Goal: Navigation & Orientation: Find specific page/section

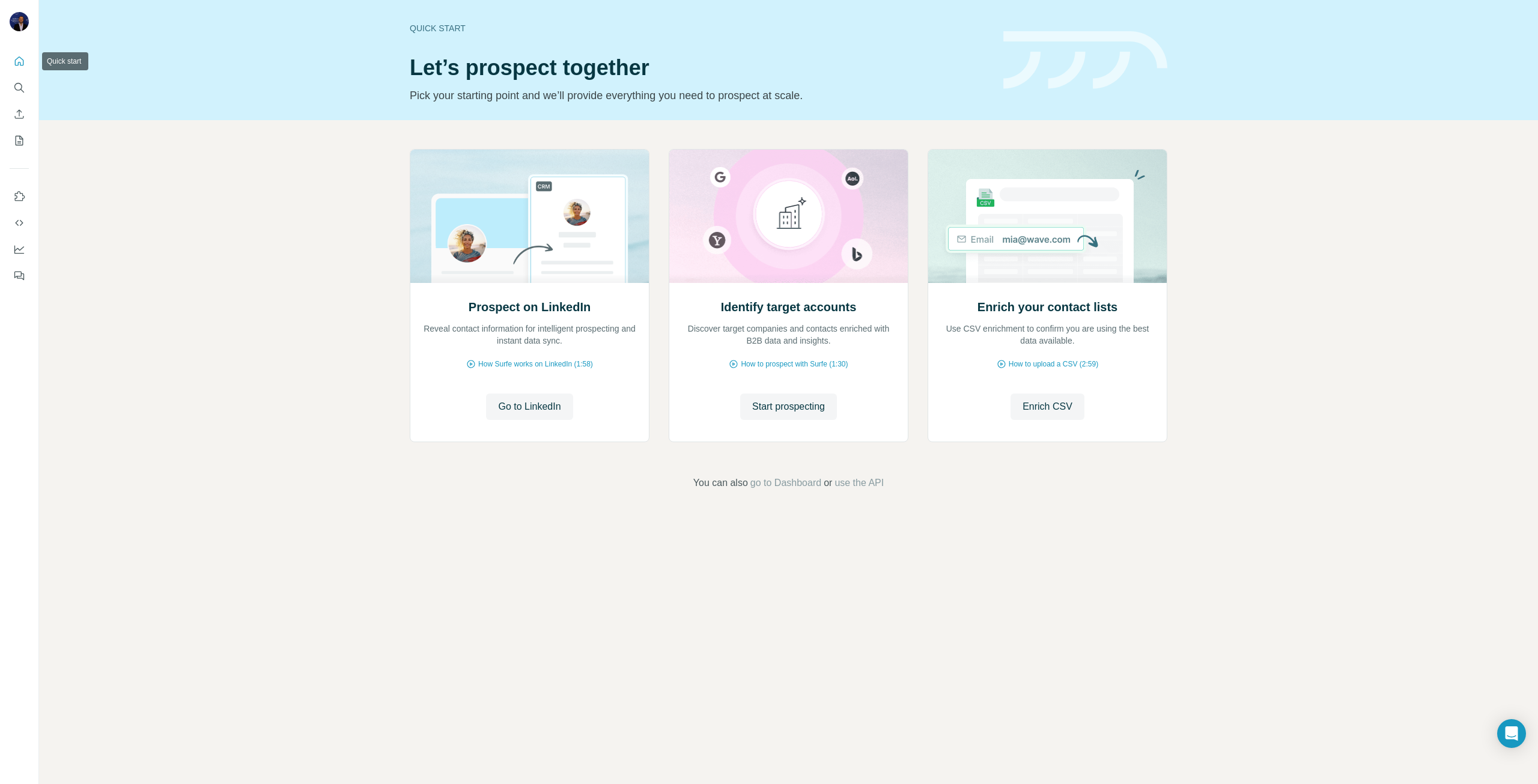
click at [22, 58] on icon "Quick start" at bounding box center [19, 61] width 12 height 12
click at [12, 143] on button "My lists" at bounding box center [19, 141] width 19 height 22
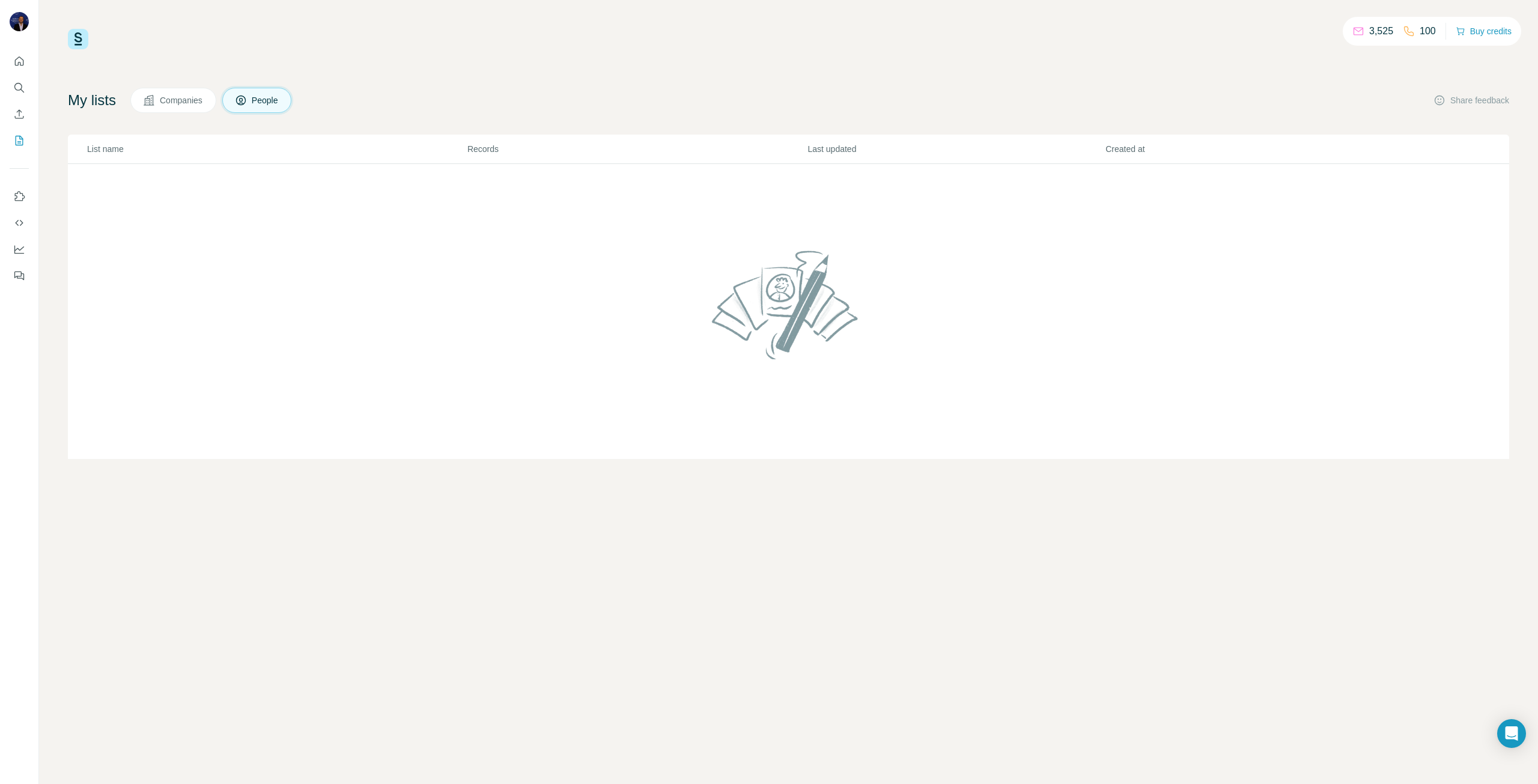
click at [148, 96] on icon at bounding box center [149, 100] width 12 height 12
click at [229, 98] on div "Companies People" at bounding box center [211, 100] width 161 height 25
click at [272, 98] on span "People" at bounding box center [265, 100] width 27 height 12
click at [195, 91] on button "Companies" at bounding box center [173, 100] width 86 height 25
click at [12, 59] on button "Quick start" at bounding box center [19, 61] width 19 height 22
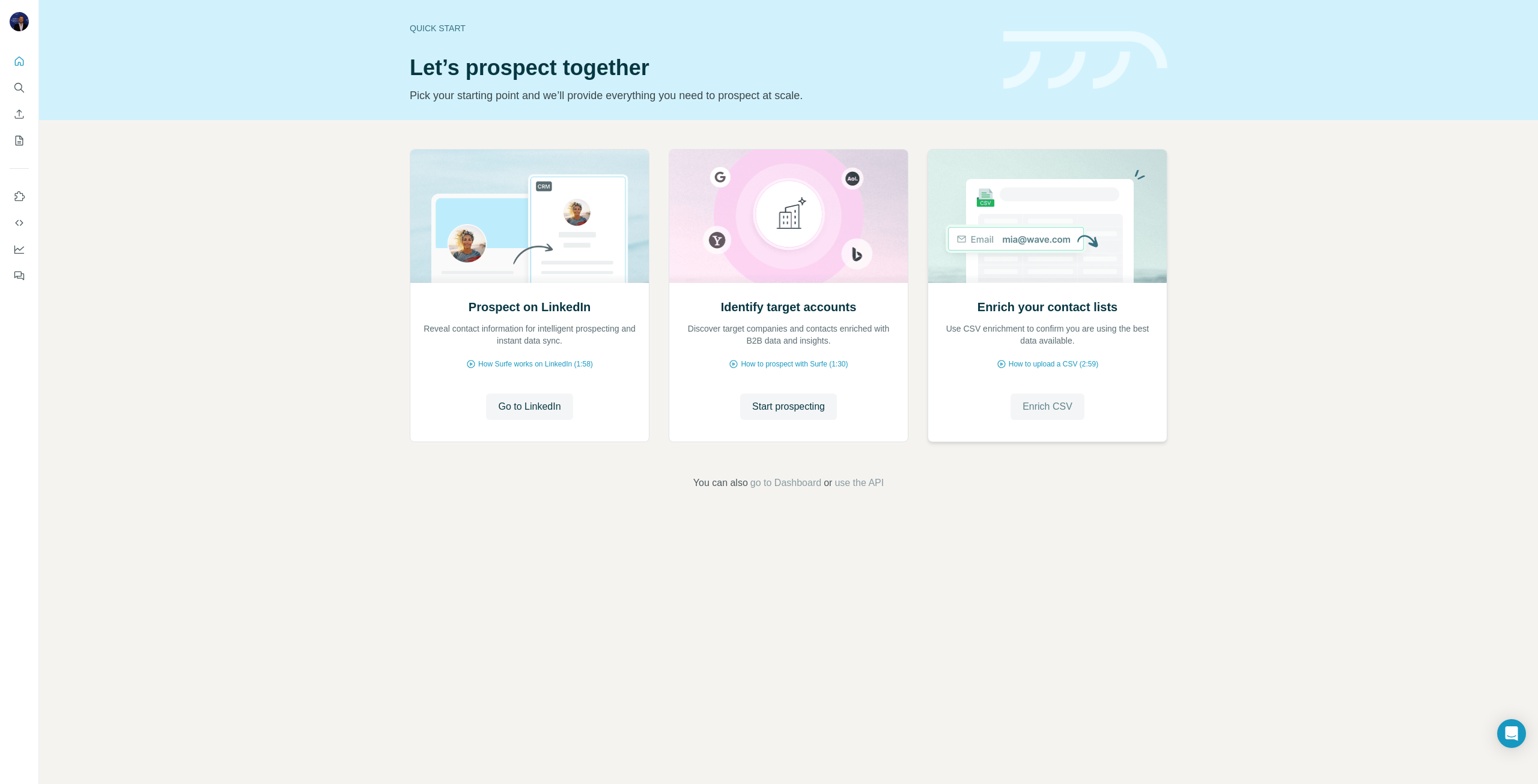
click at [1045, 409] on span "Enrich CSV" at bounding box center [1047, 406] width 50 height 14
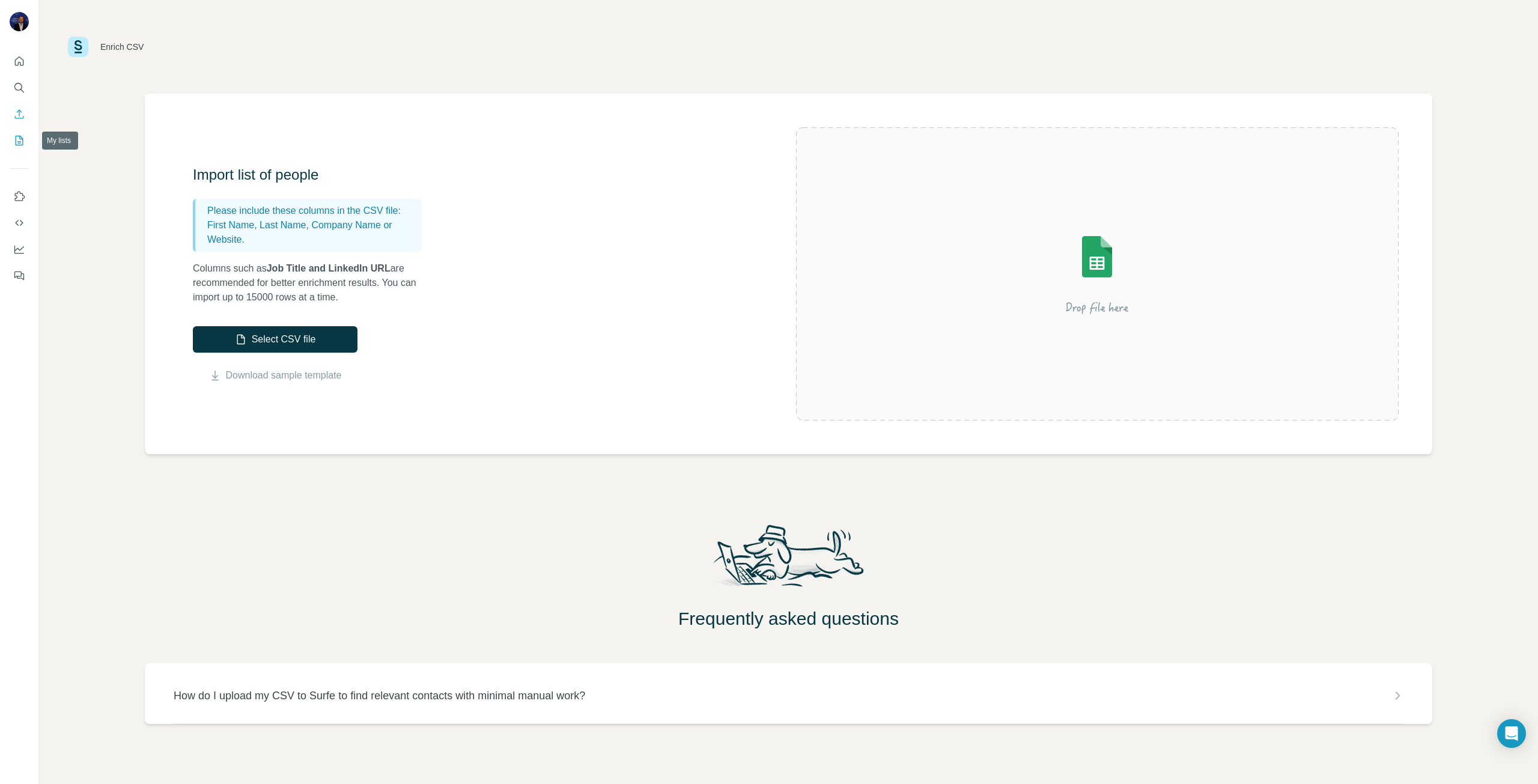
click at [15, 139] on icon "My lists" at bounding box center [19, 141] width 12 height 12
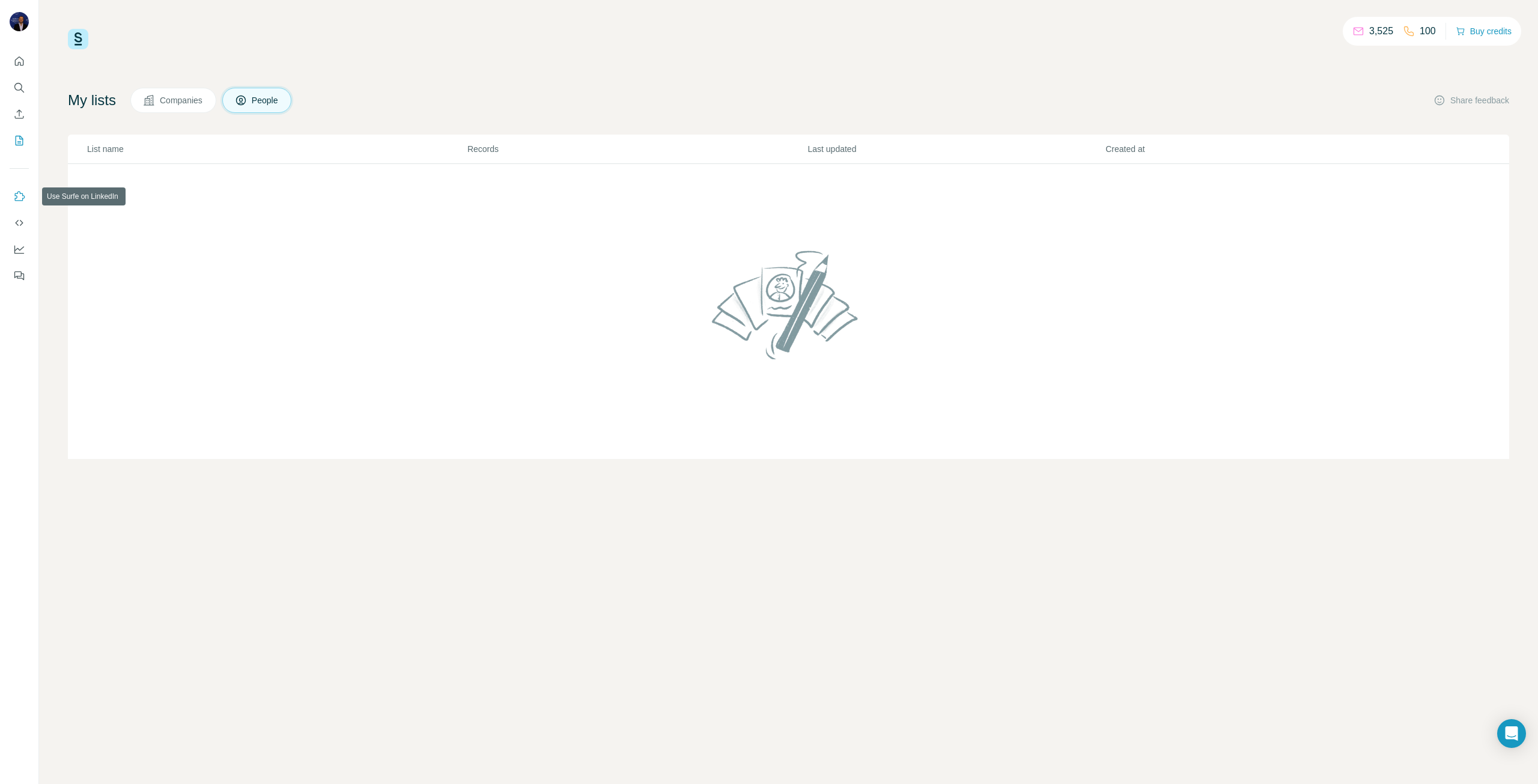
click at [18, 194] on icon "Use Surfe on LinkedIn" at bounding box center [19, 197] width 12 height 12
